Goal: Information Seeking & Learning: Learn about a topic

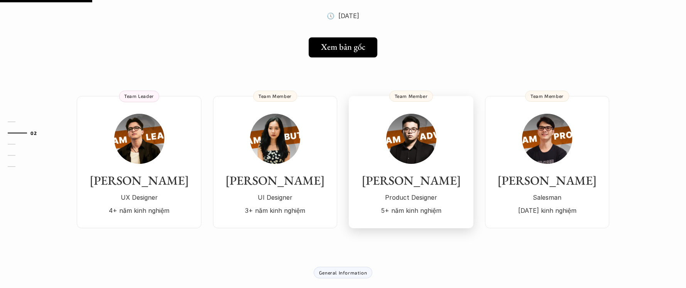
scroll to position [171, 0]
click at [380, 191] on p "Product Designer" at bounding box center [410, 197] width 109 height 12
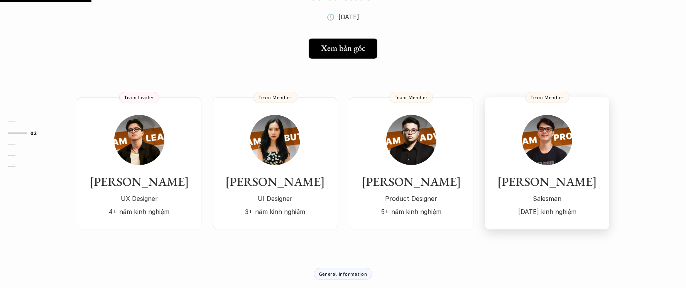
click at [567, 127] on img at bounding box center [547, 140] width 50 height 50
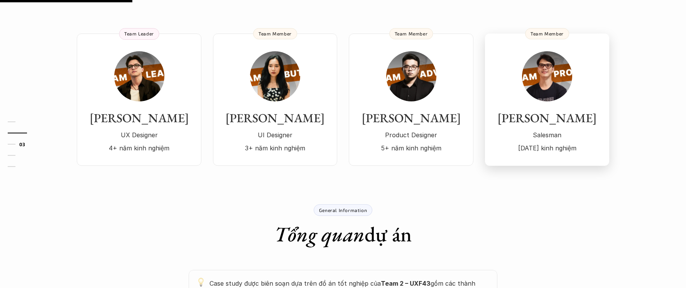
scroll to position [245, 0]
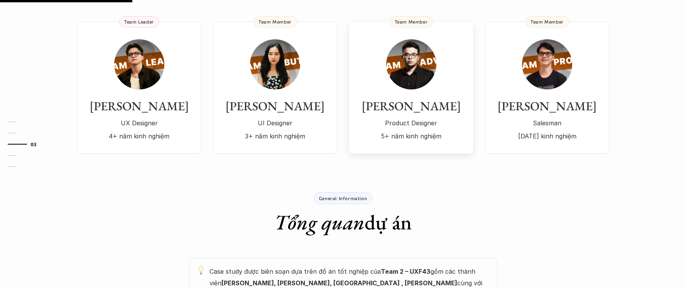
click at [410, 130] on p "5+ năm kinh nghiệm" at bounding box center [410, 136] width 109 height 12
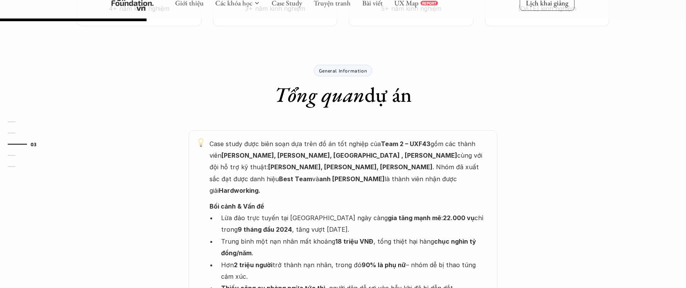
scroll to position [272, 0]
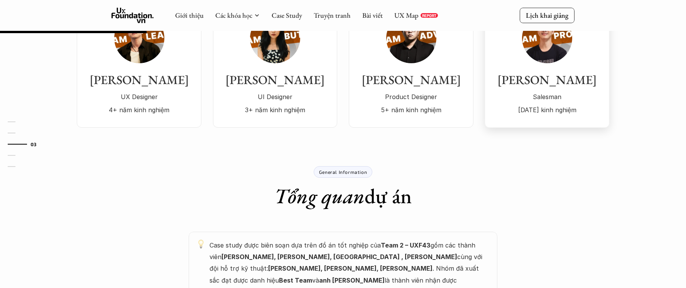
click at [542, 91] on p "Salesman" at bounding box center [547, 97] width 109 height 12
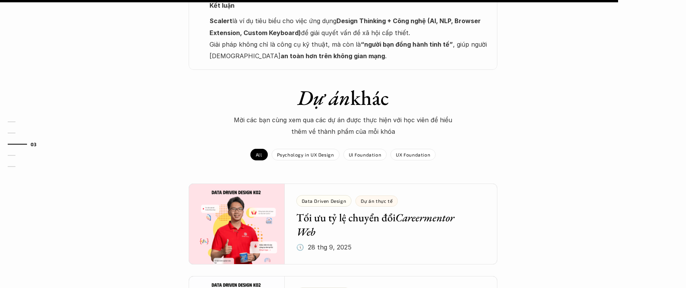
scroll to position [1195, 0]
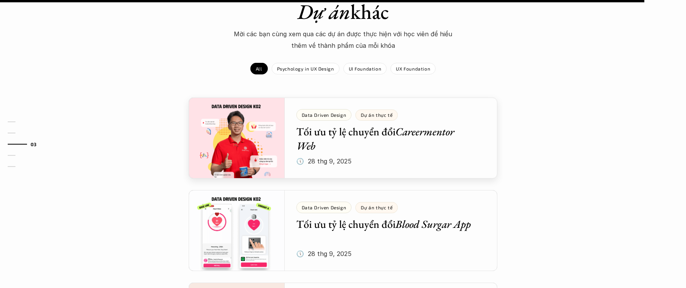
click at [343, 125] on div at bounding box center [343, 138] width 309 height 81
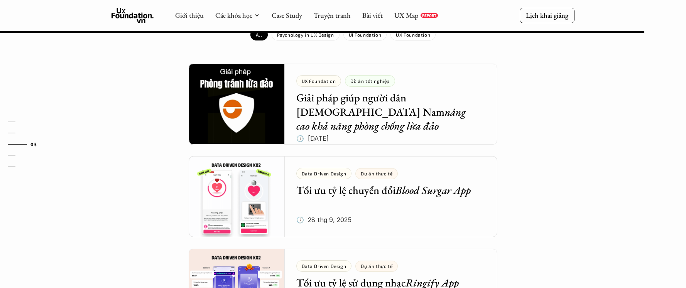
scroll to position [983, 0]
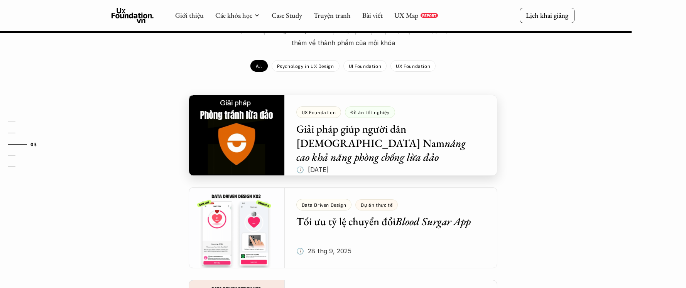
click at [344, 99] on div at bounding box center [343, 135] width 309 height 81
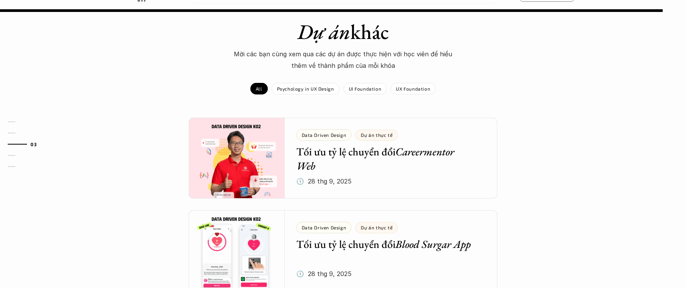
scroll to position [1162, 0]
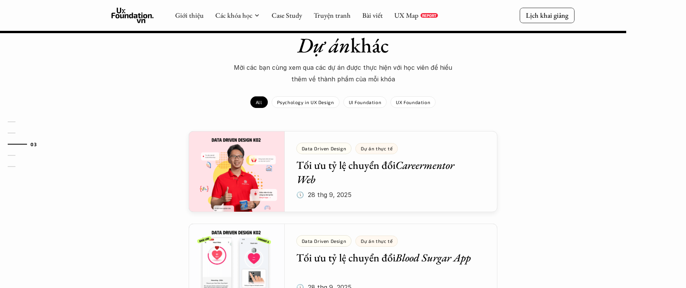
click at [357, 149] on div at bounding box center [343, 171] width 309 height 81
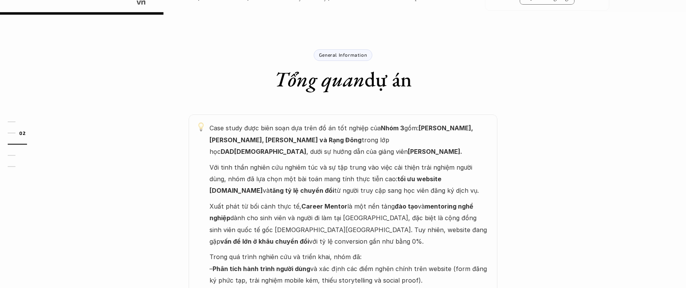
scroll to position [166, 0]
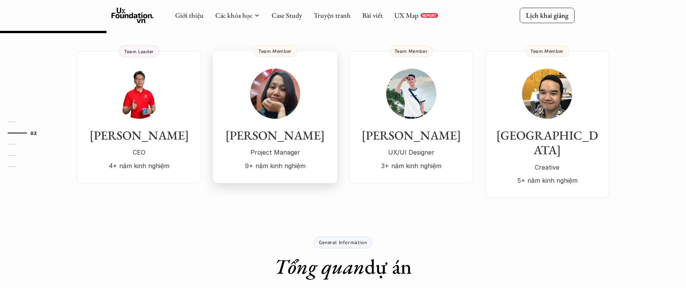
click at [264, 149] on p "Project Manager" at bounding box center [275, 153] width 109 height 12
click at [172, 153] on p "CEO" at bounding box center [138, 153] width 109 height 12
click at [160, 112] on div "[PERSON_NAME] CEO 4+ năm kinh nghiệm" at bounding box center [138, 120] width 109 height 103
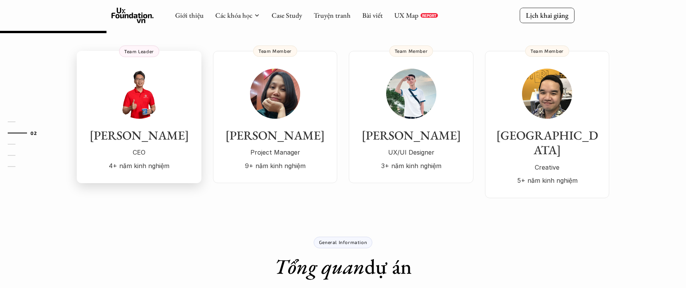
click at [152, 115] on div "[PERSON_NAME] CEO 4+ năm kinh nghiệm" at bounding box center [138, 120] width 109 height 103
drag, startPoint x: 155, startPoint y: 125, endPoint x: 181, endPoint y: 175, distance: 55.6
click at [155, 125] on div "[PERSON_NAME] CEO 4+ năm kinh nghiệm" at bounding box center [138, 120] width 109 height 103
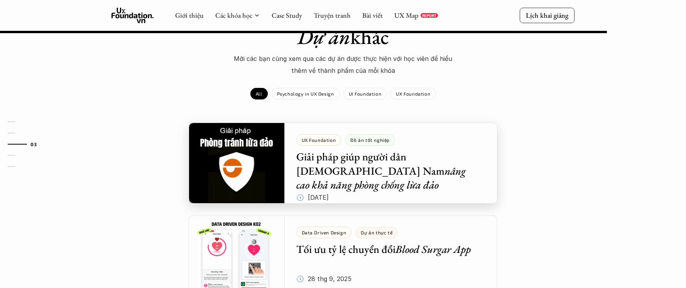
scroll to position [939, 0]
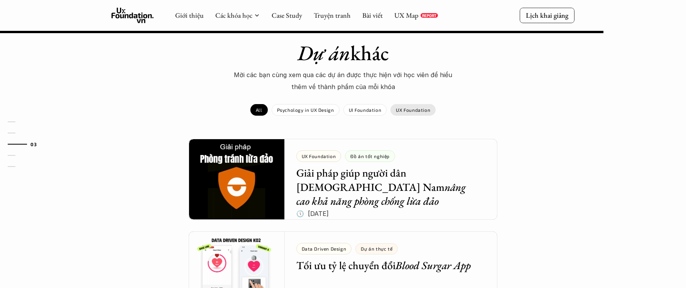
click at [394, 104] on div "UX Foundation" at bounding box center [412, 110] width 45 height 12
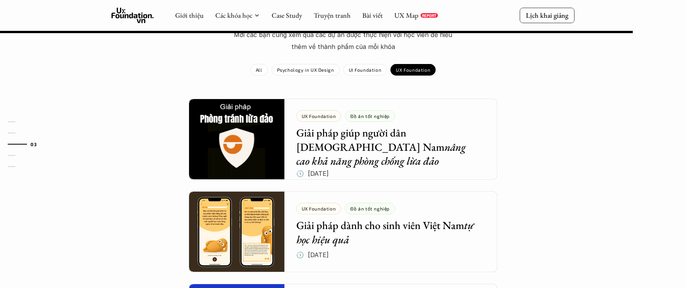
scroll to position [1005, 0]
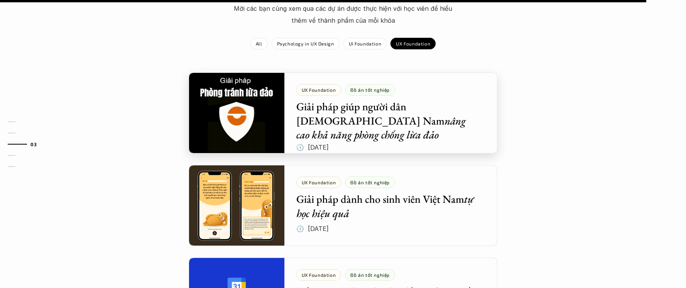
click at [374, 110] on div at bounding box center [343, 113] width 309 height 81
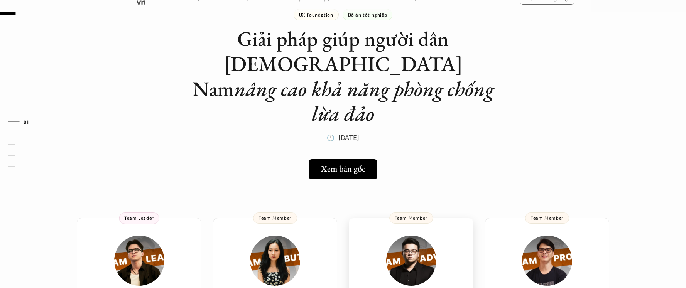
scroll to position [29, 0]
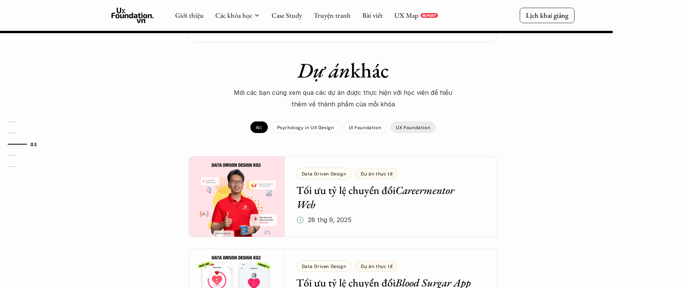
click at [409, 125] on p "UX Foundation" at bounding box center [413, 127] width 34 height 5
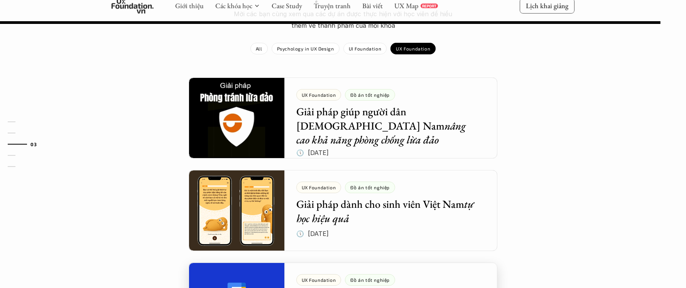
scroll to position [1103, 0]
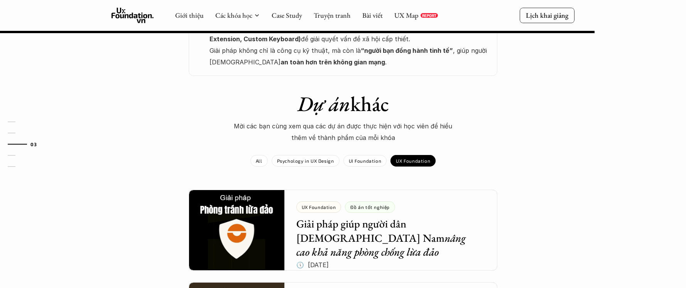
click at [322, 158] on p "Psychology in UX Design" at bounding box center [305, 160] width 57 height 5
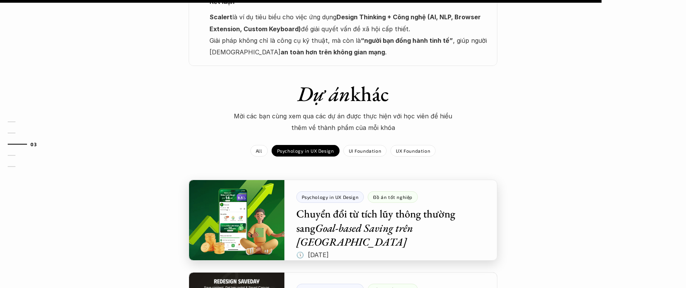
scroll to position [1118, 0]
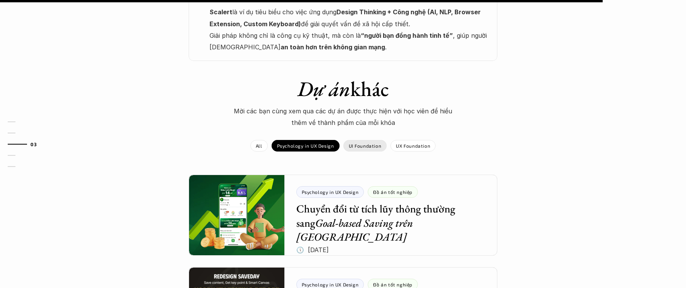
click at [347, 140] on div "UI Foundation" at bounding box center [365, 146] width 44 height 12
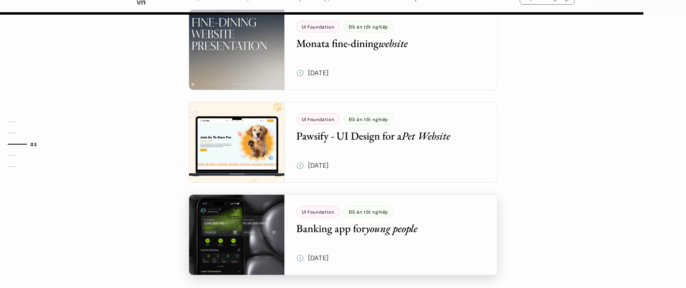
scroll to position [1132, 0]
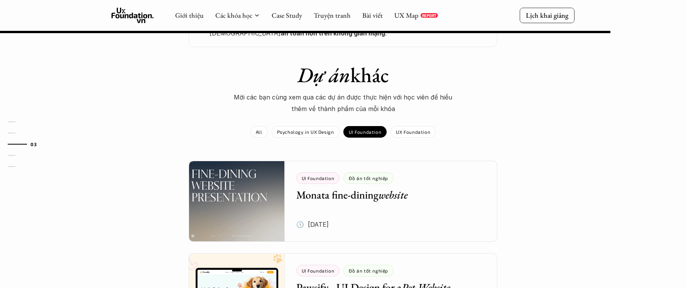
click at [318, 126] on div "Psychology in UX Design" at bounding box center [306, 132] width 68 height 12
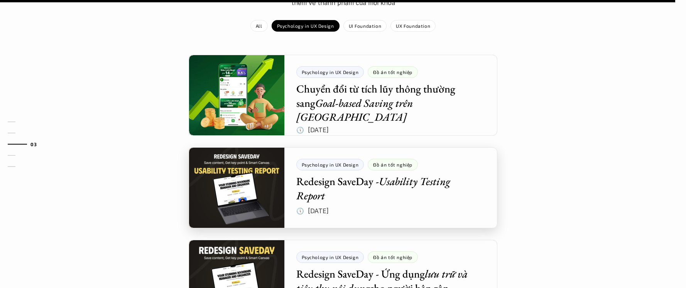
scroll to position [1172, 0]
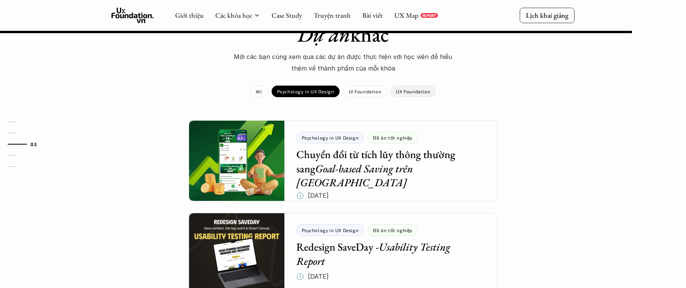
click at [409, 89] on p "UX Foundation" at bounding box center [413, 91] width 34 height 5
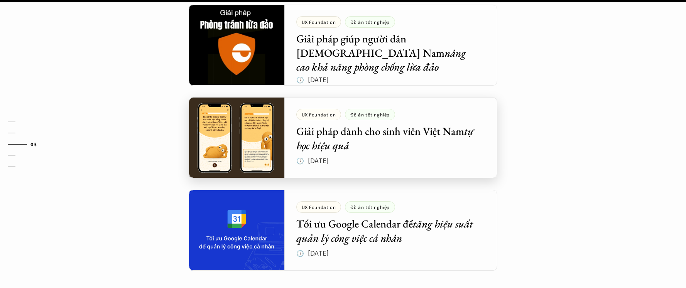
scroll to position [1291, 0]
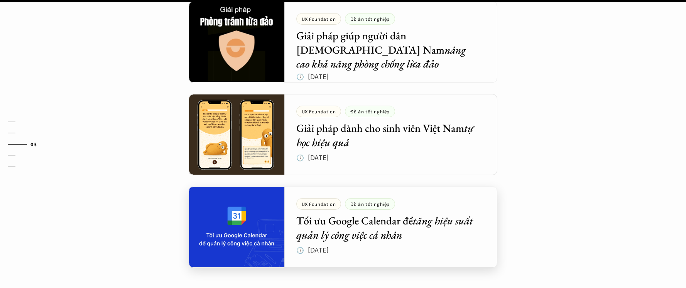
click at [439, 187] on div at bounding box center [343, 227] width 309 height 81
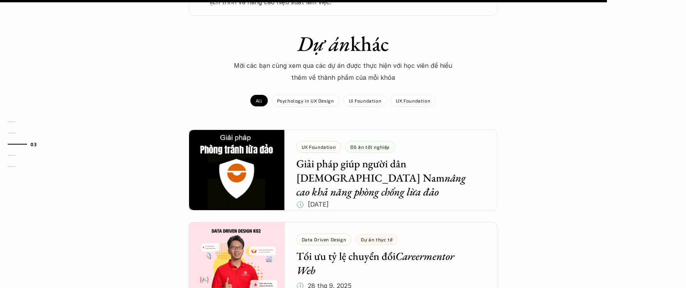
scroll to position [815, 0]
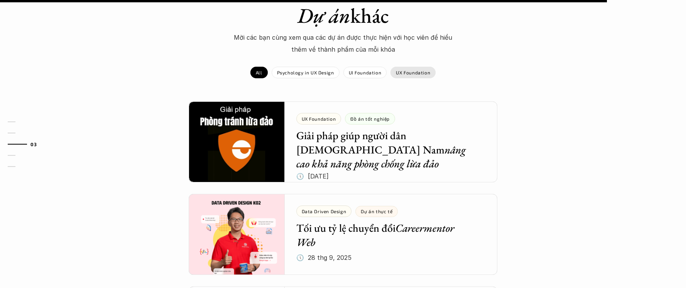
click at [399, 70] on p "UX Foundation" at bounding box center [413, 72] width 34 height 5
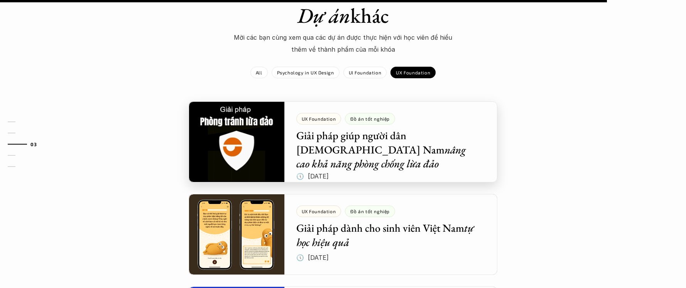
click at [367, 139] on div at bounding box center [343, 141] width 309 height 81
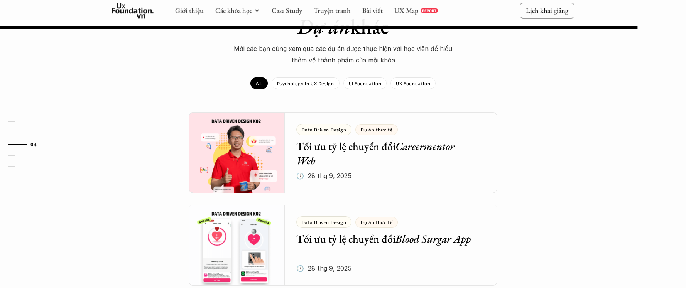
scroll to position [1141, 0]
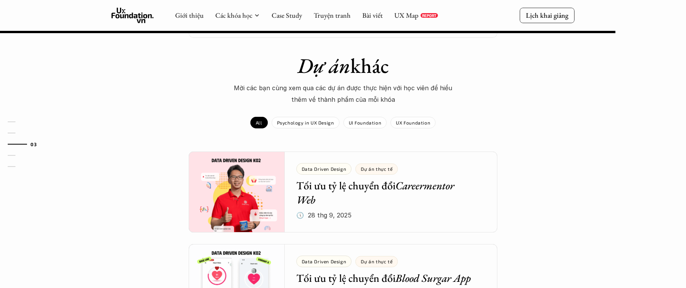
click at [419, 120] on p "UX Foundation" at bounding box center [413, 122] width 34 height 5
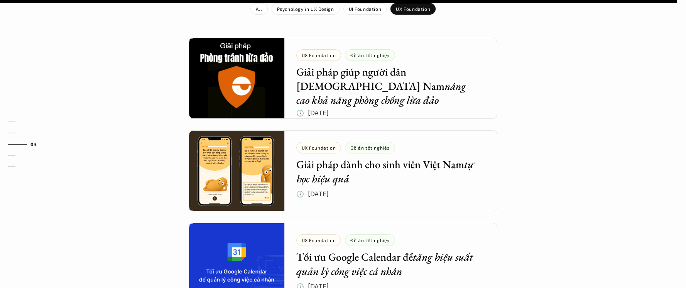
scroll to position [1255, 0]
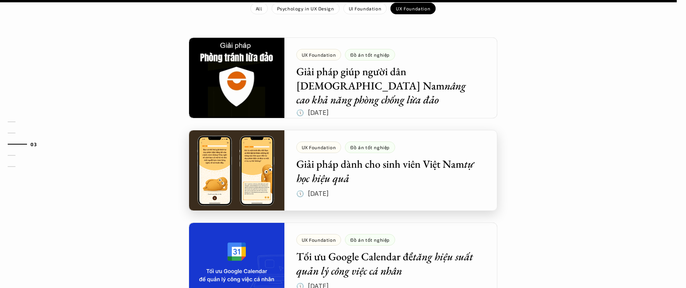
click at [405, 130] on div at bounding box center [343, 170] width 309 height 81
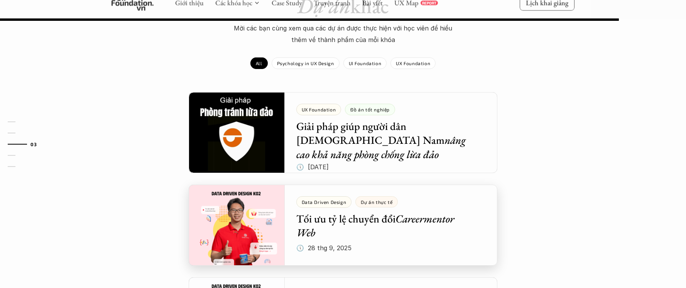
scroll to position [863, 0]
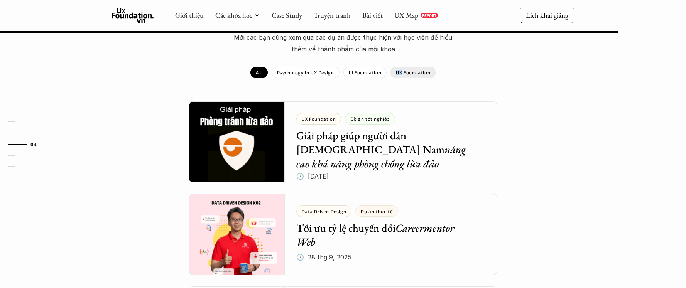
click at [402, 59] on div "All Psychology in UX Design UI Foundation UX Foundation" at bounding box center [342, 68] width 185 height 19
click at [402, 70] on p "UX Foundation" at bounding box center [413, 72] width 34 height 5
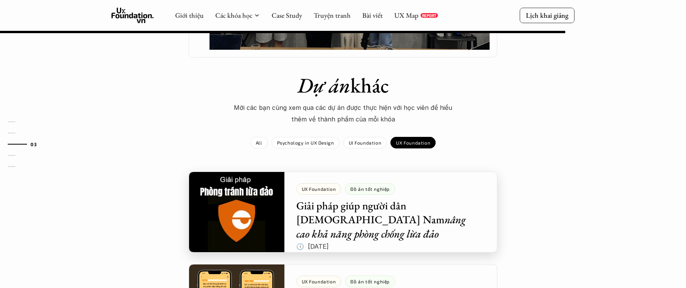
scroll to position [789, 0]
